Goal: Information Seeking & Learning: Learn about a topic

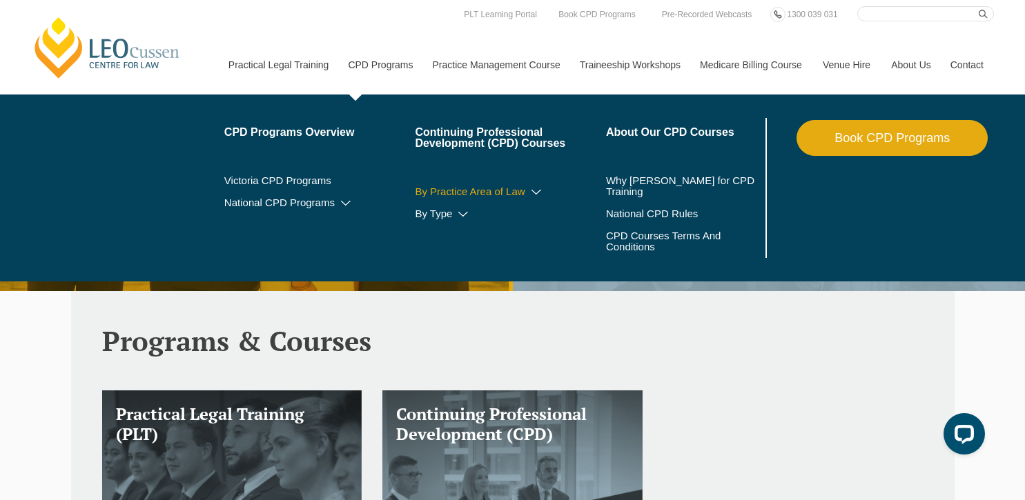
click at [502, 190] on link "By Practice Area of Law" at bounding box center [510, 191] width 191 height 11
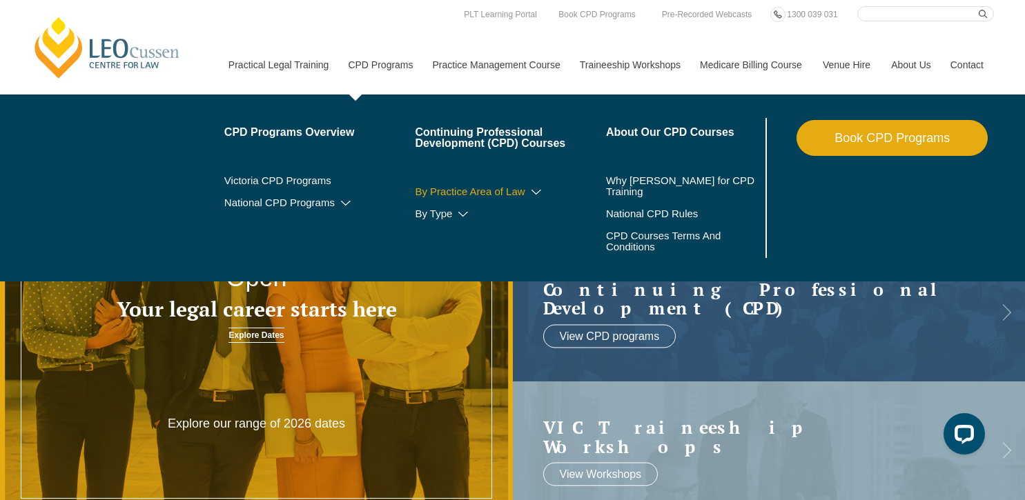
click at [529, 188] on icon at bounding box center [536, 193] width 14 height 10
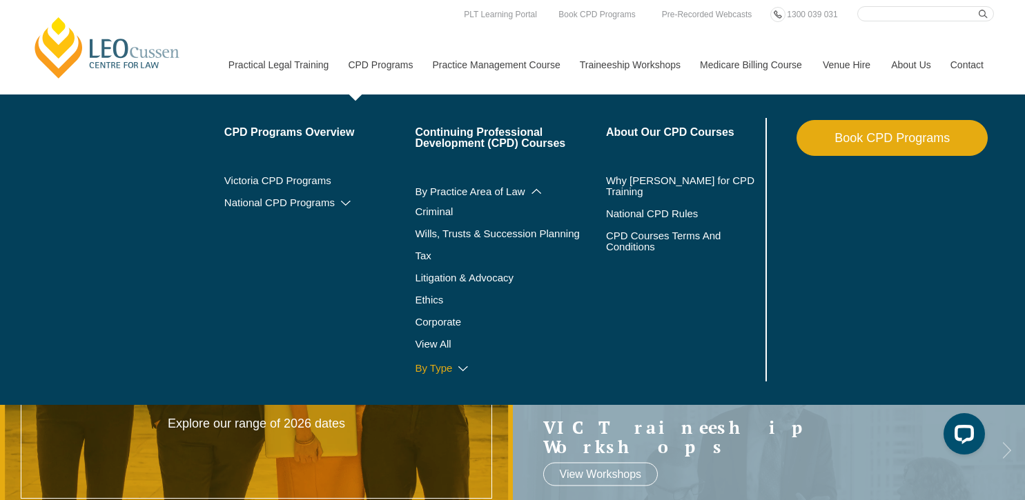
click at [415, 371] on link "By Type" at bounding box center [510, 368] width 191 height 11
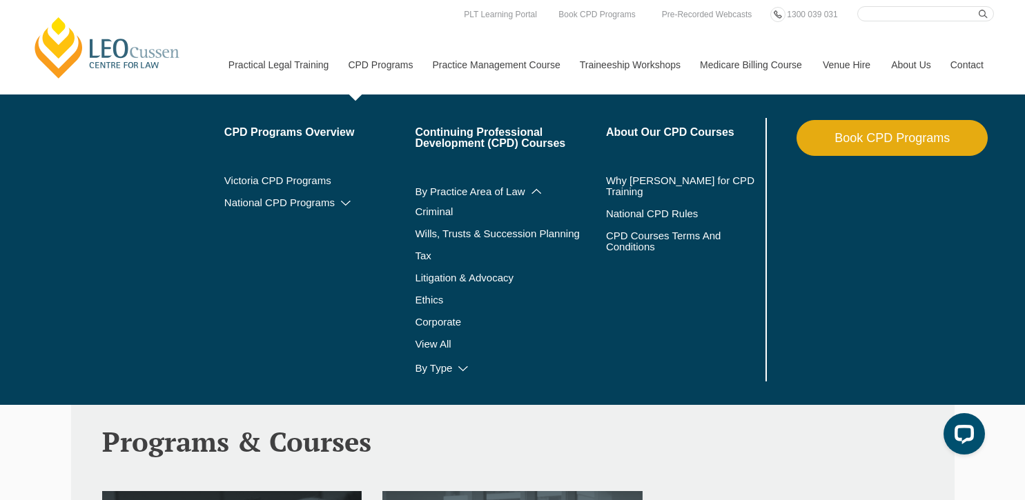
scroll to position [115, 0]
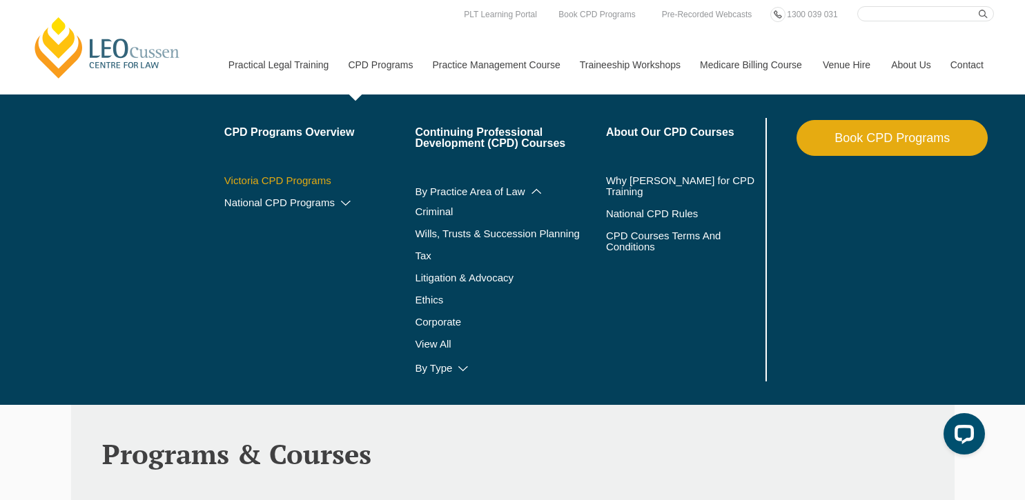
click at [290, 181] on link "Victoria CPD Programs" at bounding box center [319, 180] width 191 height 11
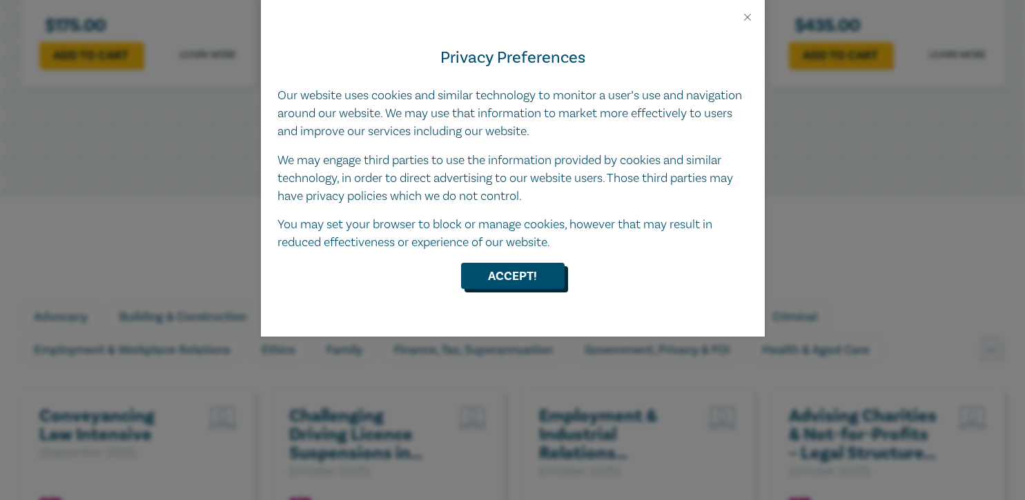
click at [509, 274] on button "Accept!" at bounding box center [512, 276] width 103 height 26
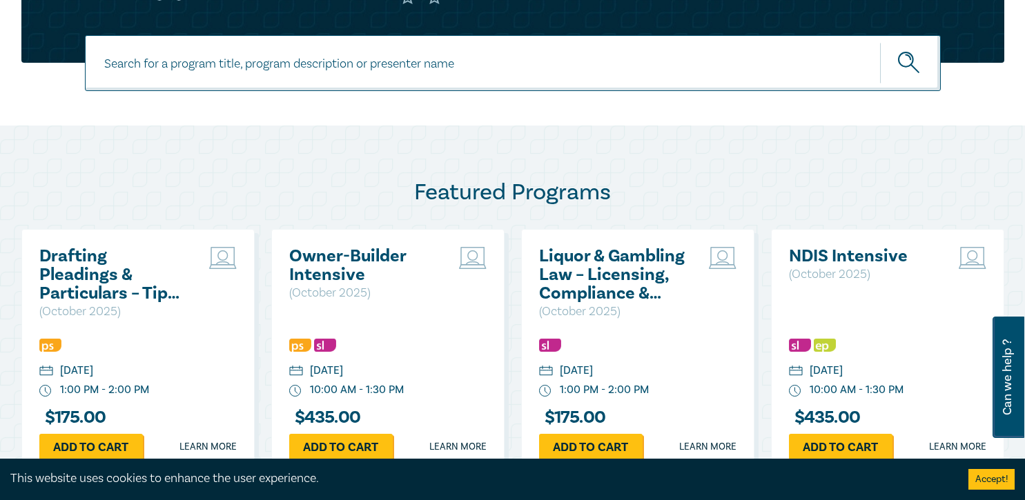
scroll to position [544, 0]
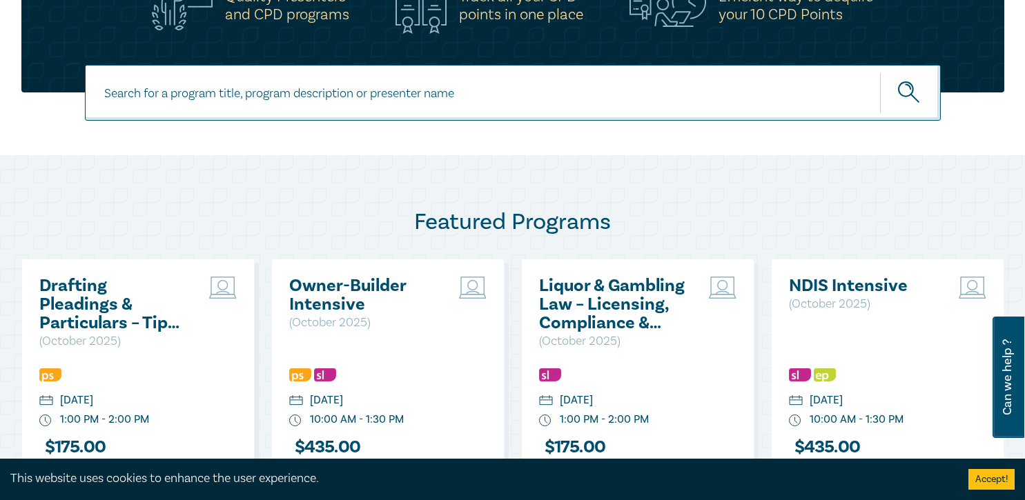
click at [328, 97] on input at bounding box center [513, 93] width 856 height 56
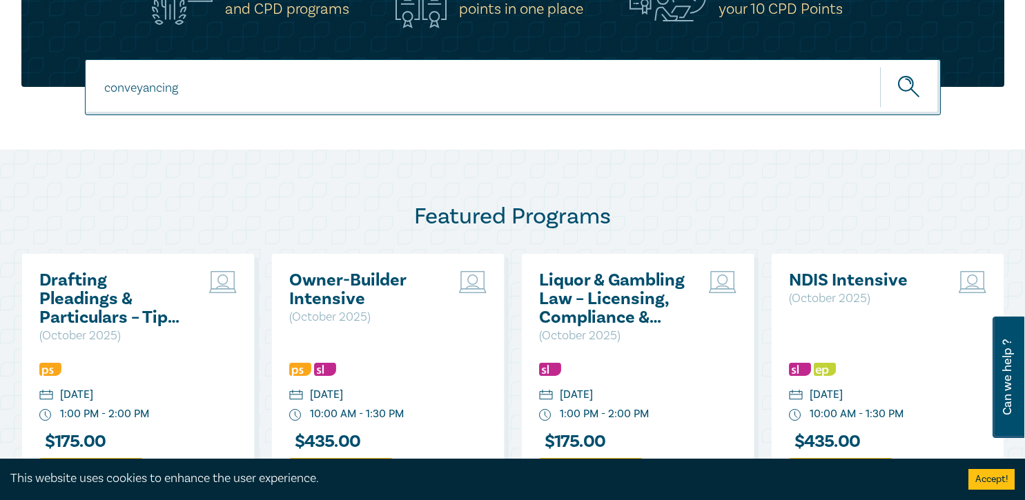
scroll to position [552, 0]
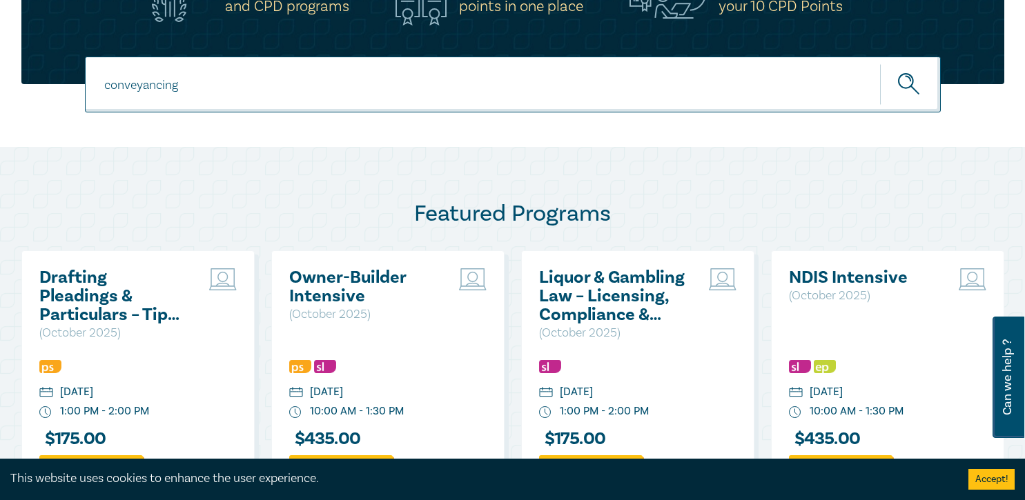
type input "conveyancing"
click at [909, 84] on button "submit" at bounding box center [910, 84] width 61 height 42
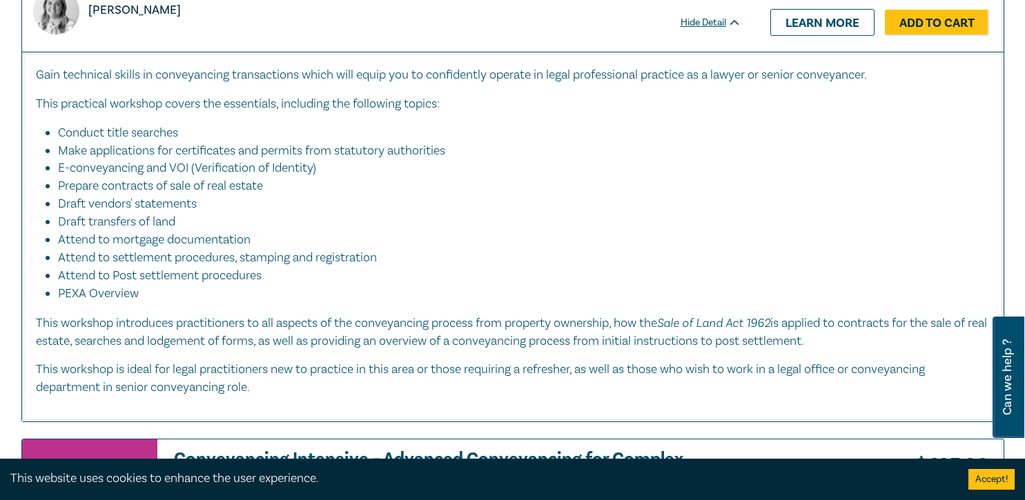
scroll to position [975, 0]
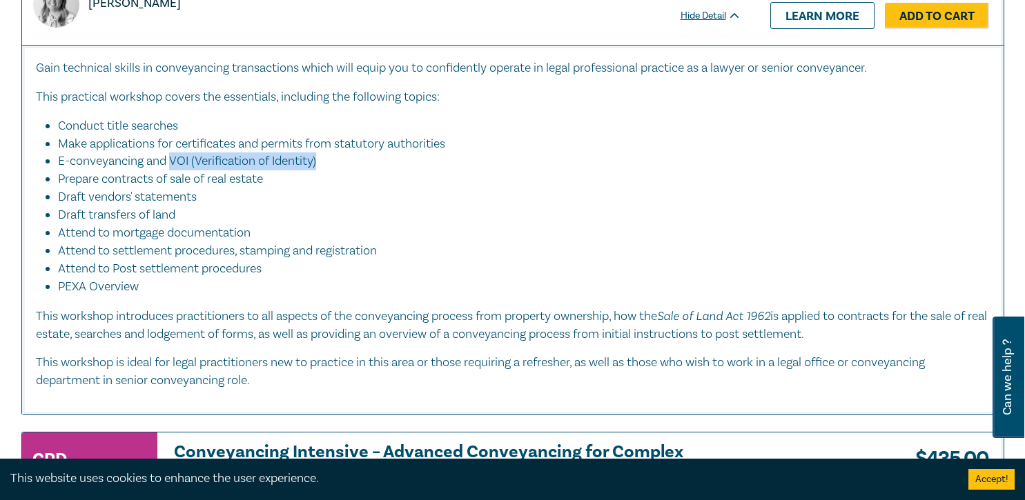
drag, startPoint x: 172, startPoint y: 161, endPoint x: 341, endPoint y: 168, distance: 168.5
click at [341, 168] on li "E-conveyancing and VOI (Verification of Identity)" at bounding box center [517, 161] width 918 height 18
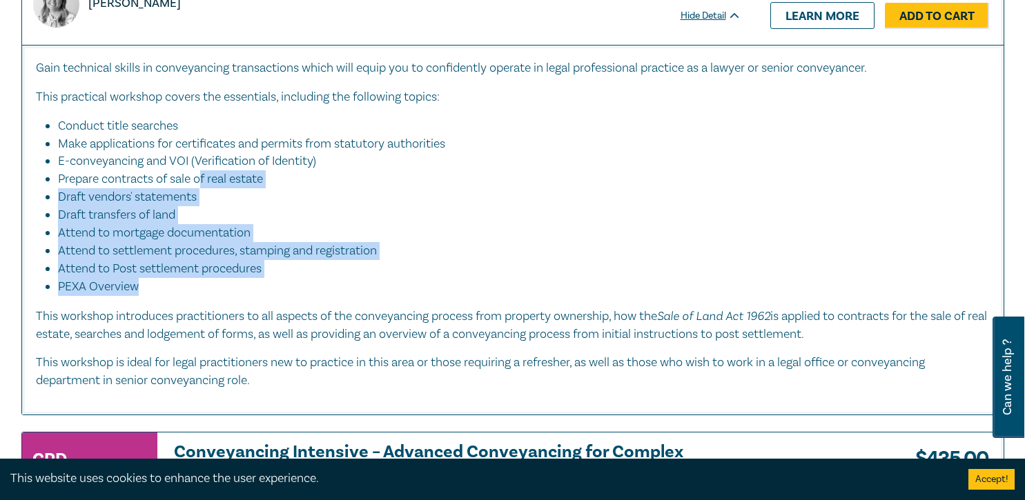
drag, startPoint x: 201, startPoint y: 175, endPoint x: 276, endPoint y: 291, distance: 138.2
click at [276, 293] on ul "Conduct title searches Make applications for certificates and permits from stat…" at bounding box center [513, 206] width 954 height 179
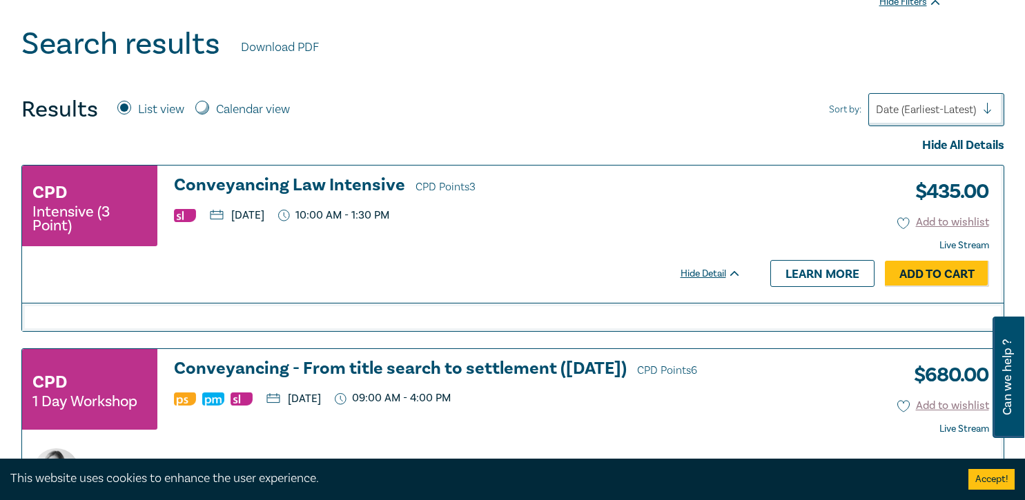
scroll to position [457, 0]
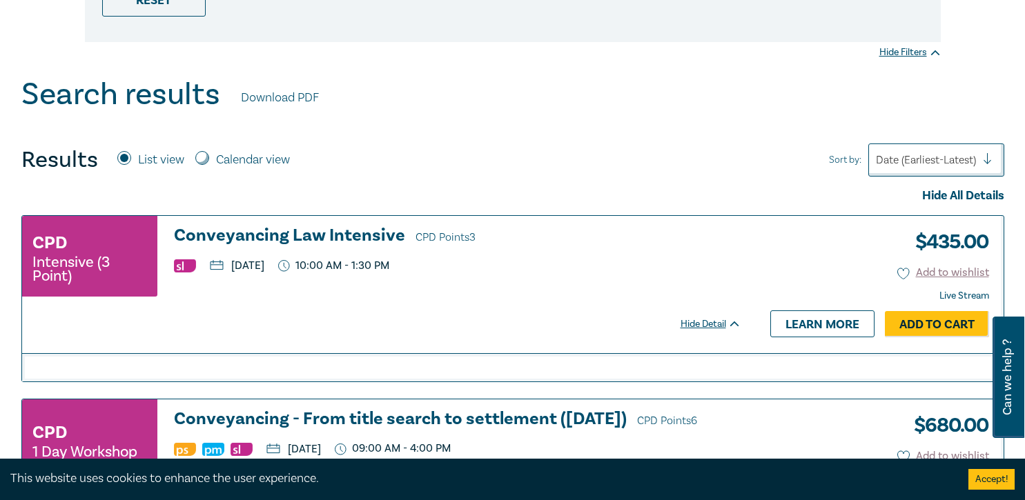
click at [312, 235] on h3 "Conveyancing Law Intensive CPD Points 3" at bounding box center [457, 236] width 567 height 21
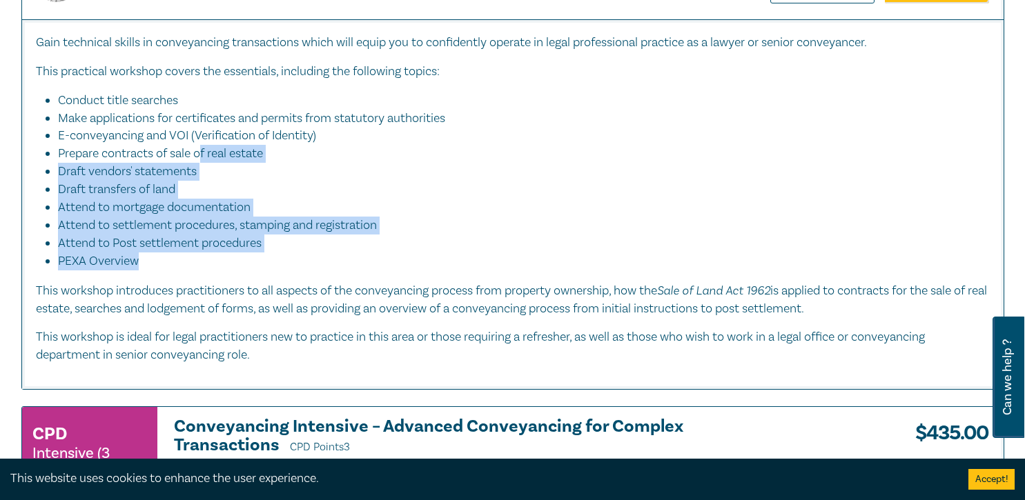
scroll to position [1068, 0]
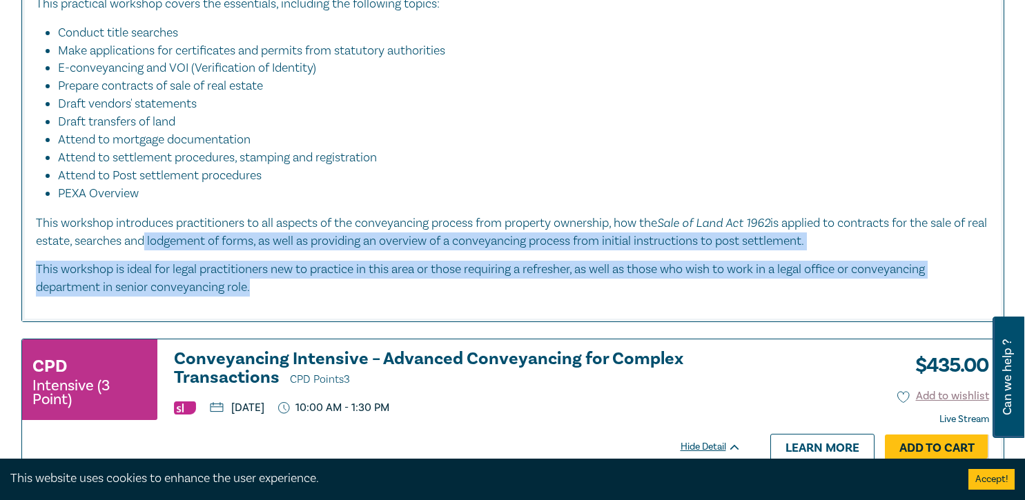
drag, startPoint x: 250, startPoint y: 283, endPoint x: 170, endPoint y: 247, distance: 87.7
click at [170, 247] on div "Gain technical skills in conveyancing transactions which will equip you to conf…" at bounding box center [513, 131] width 954 height 331
click at [170, 247] on p "This workshop introduces practitioners to all aspects of the conveyancing proce…" at bounding box center [513, 232] width 954 height 37
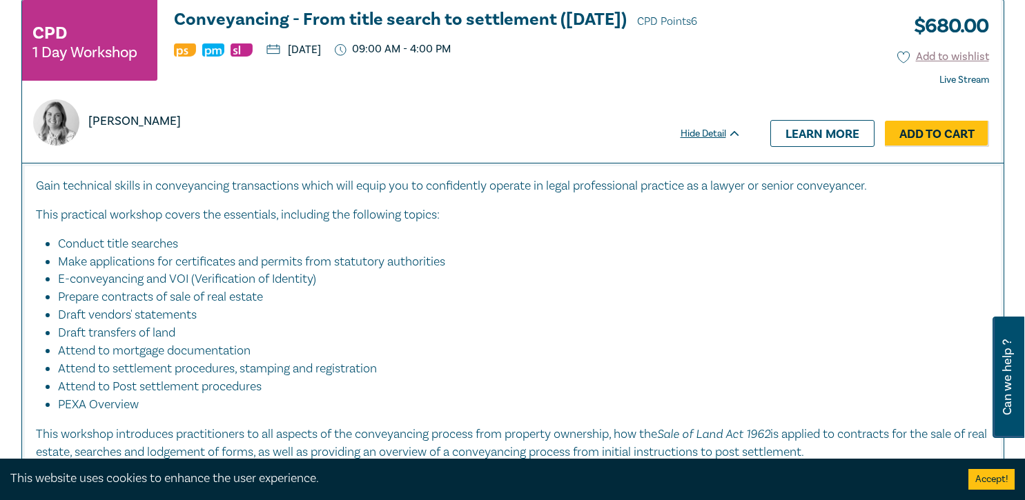
scroll to position [856, 0]
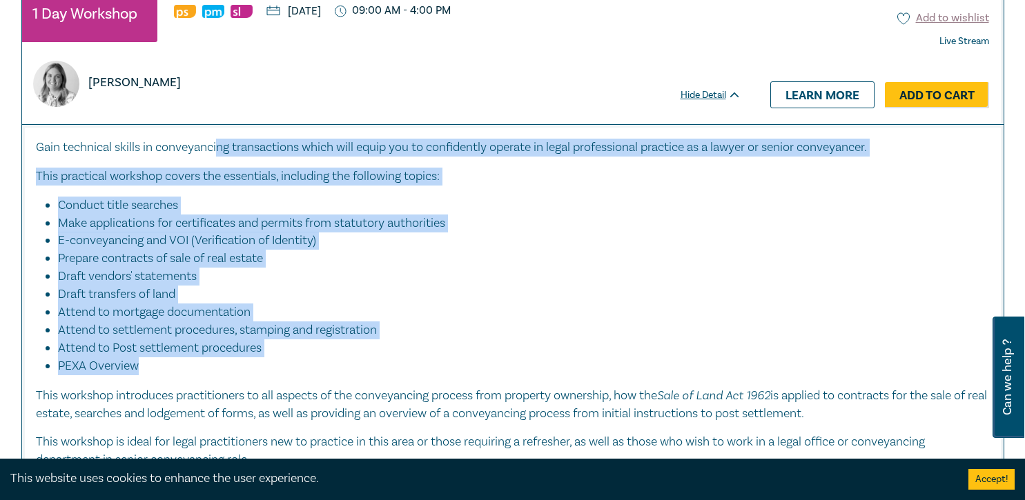
drag, startPoint x: 217, startPoint y: 193, endPoint x: 233, endPoint y: 370, distance: 177.3
click at [233, 370] on div "Gain technical skills in conveyancing transactions which will equip you to conf…" at bounding box center [513, 304] width 954 height 331
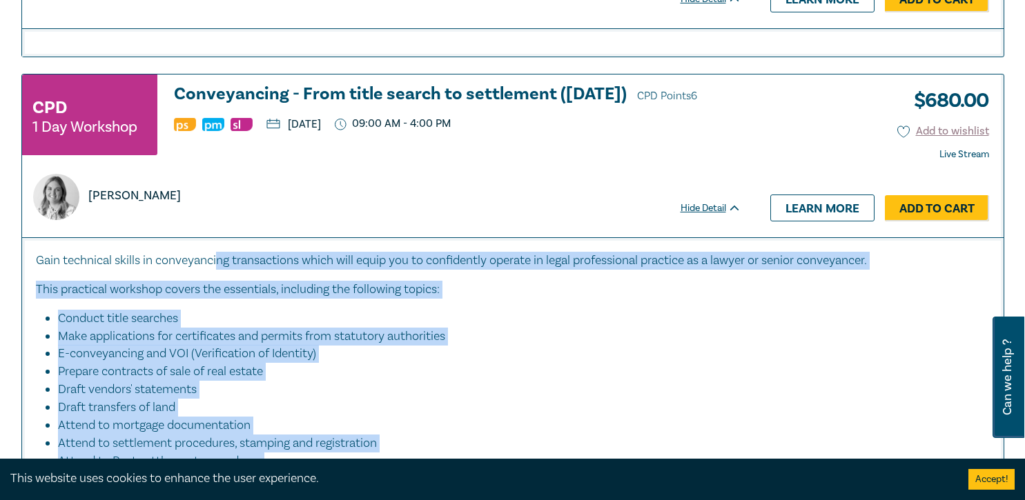
scroll to position [774, 0]
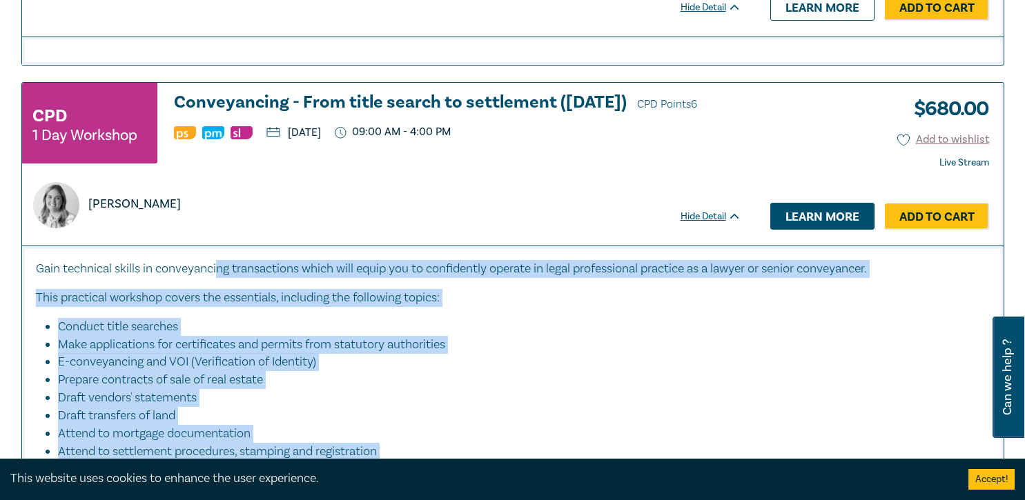
click at [815, 222] on link "Learn more" at bounding box center [822, 216] width 104 height 26
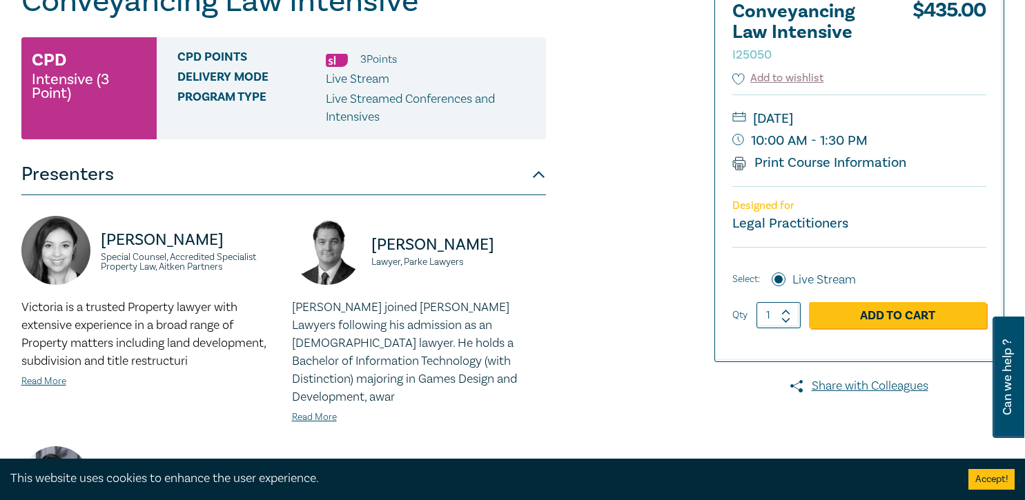
scroll to position [148, 0]
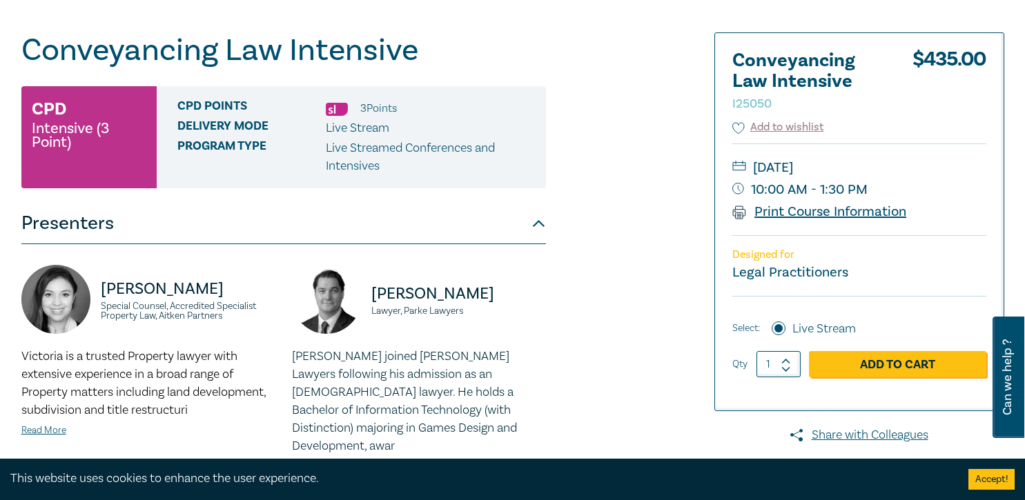
click at [825, 208] on link "Print Course Information" at bounding box center [819, 212] width 175 height 18
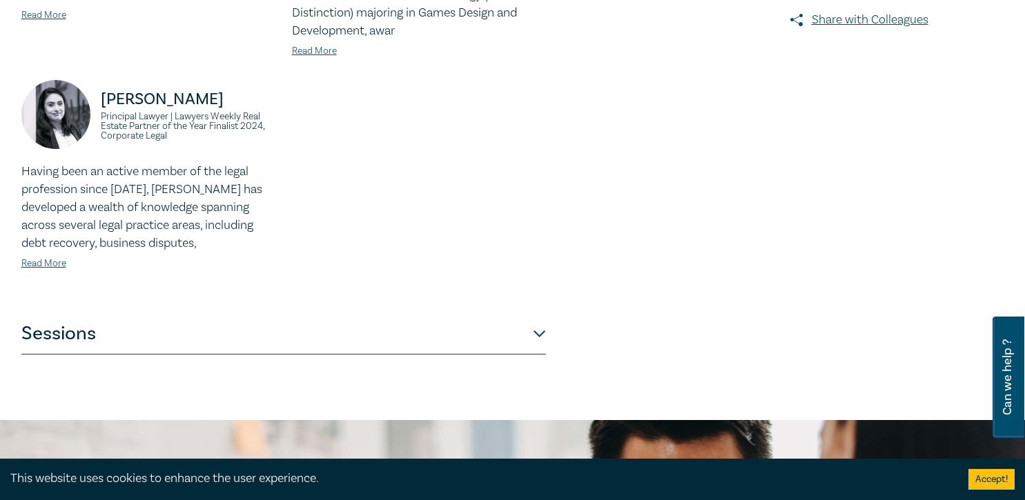
scroll to position [571, 0]
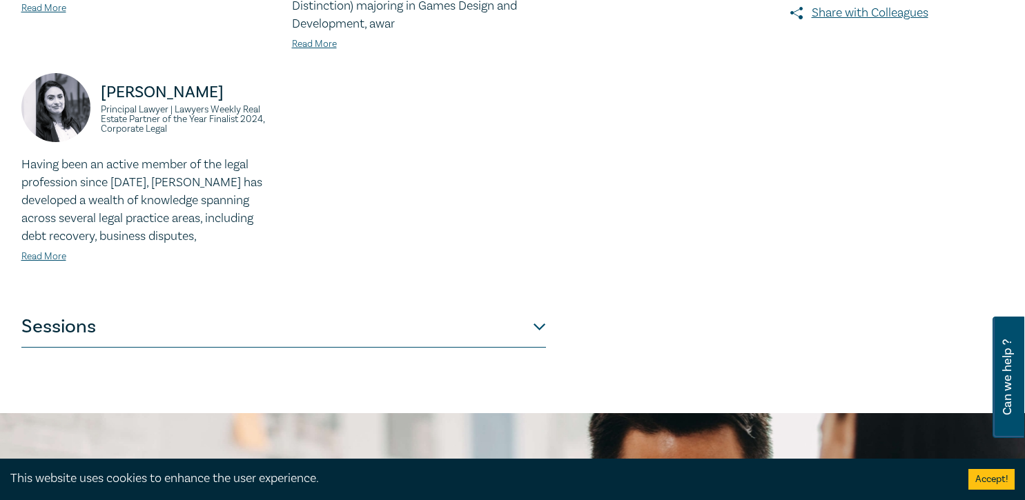
click at [523, 306] on button "Sessions" at bounding box center [283, 326] width 524 height 41
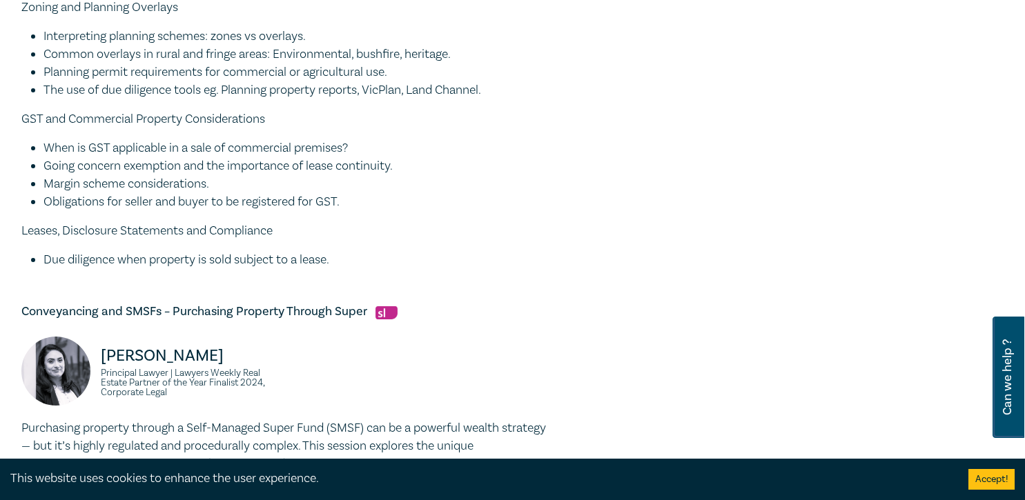
scroll to position [1631, 0]
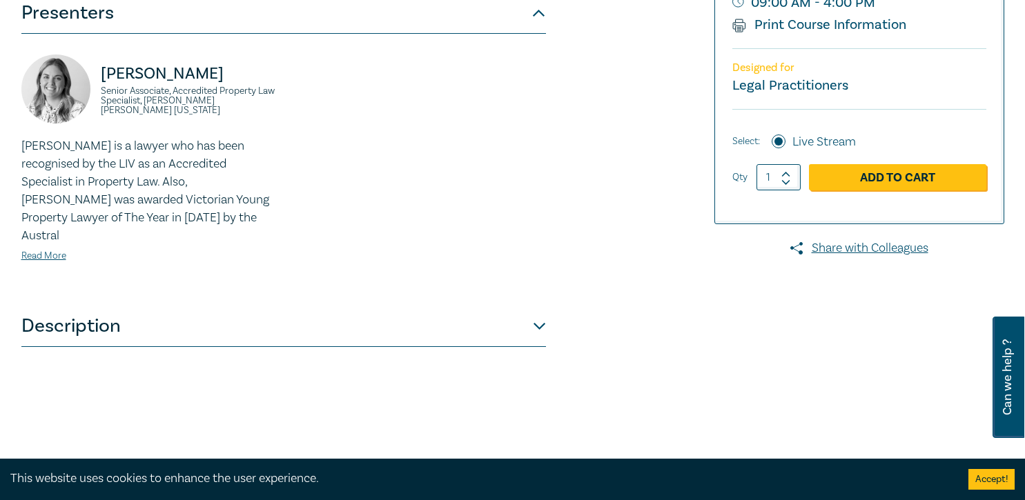
scroll to position [441, 0]
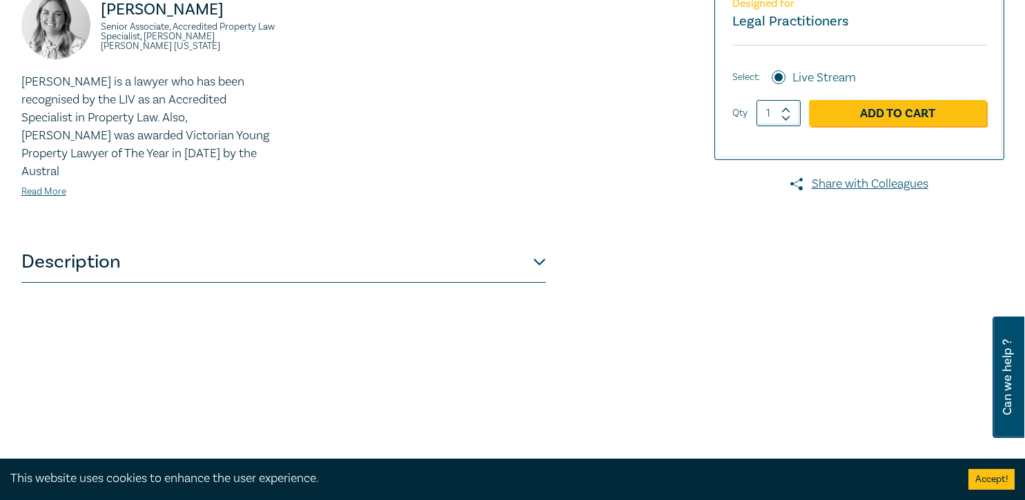
click at [361, 254] on button "Description" at bounding box center [283, 261] width 524 height 41
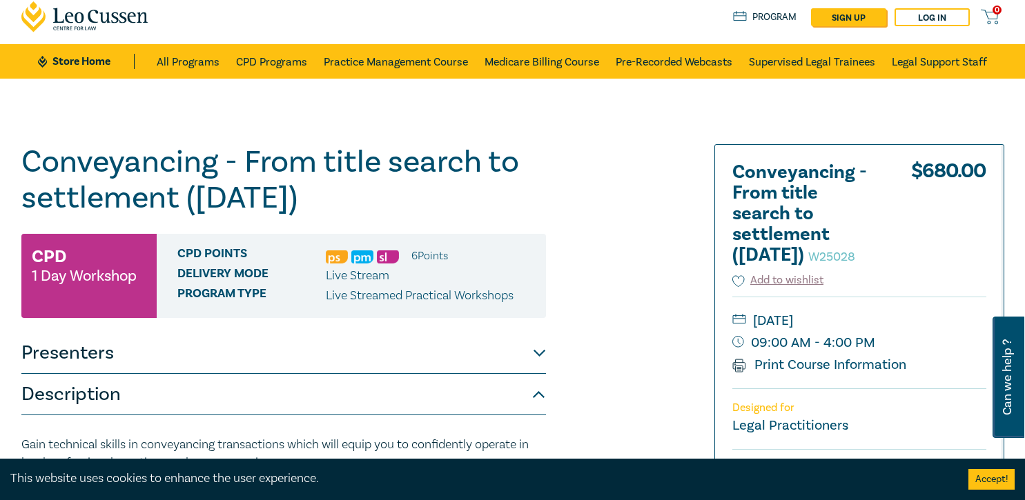
scroll to position [37, 0]
